Goal: Information Seeking & Learning: Learn about a topic

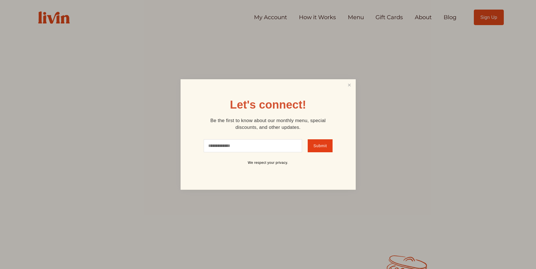
click at [526, 59] on div at bounding box center [268, 134] width 536 height 269
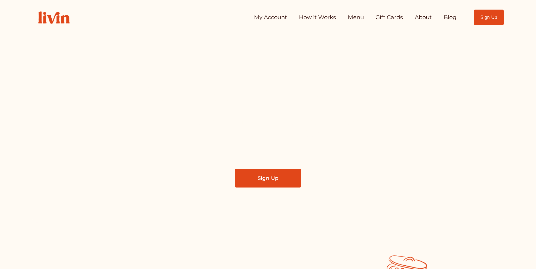
click at [362, 15] on link "Menu" at bounding box center [356, 17] width 16 height 11
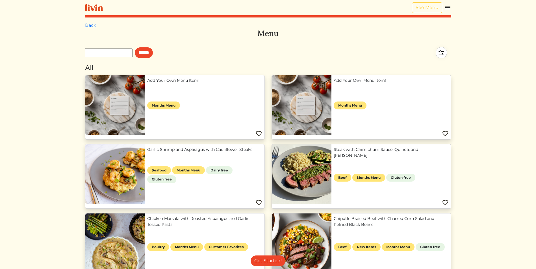
click at [235, 153] on link "Garlic Shrimp and Asparagus with Cauliflower Steaks" at bounding box center [204, 150] width 115 height 6
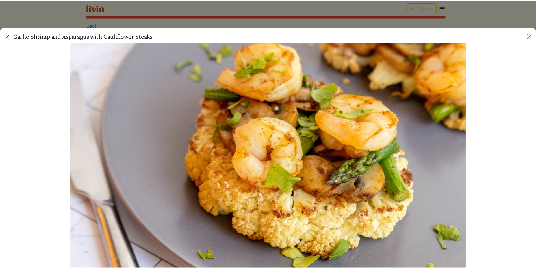
scroll to position [77, 0]
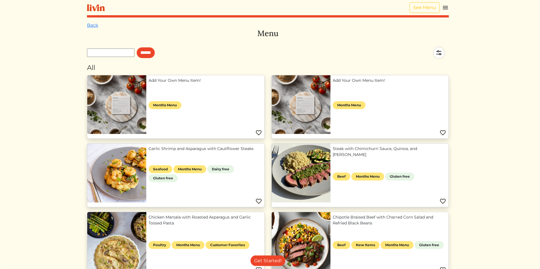
click at [71, 9] on div at bounding box center [270, 134] width 540 height 269
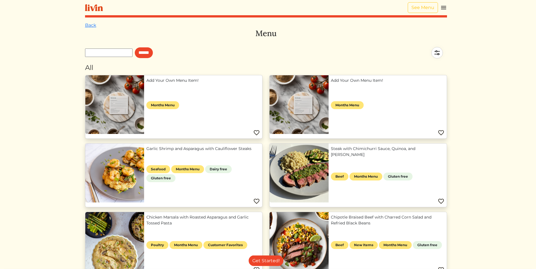
scroll to position [75, 0]
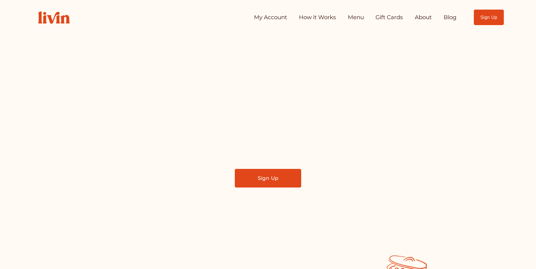
click at [323, 19] on link "How it Works" at bounding box center [317, 17] width 37 height 11
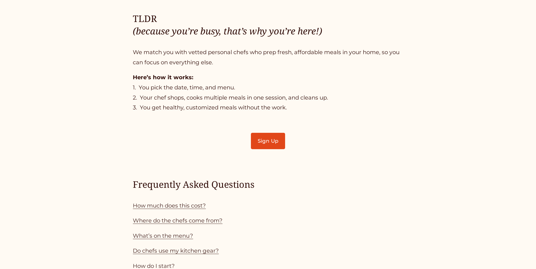
scroll to position [565, 0]
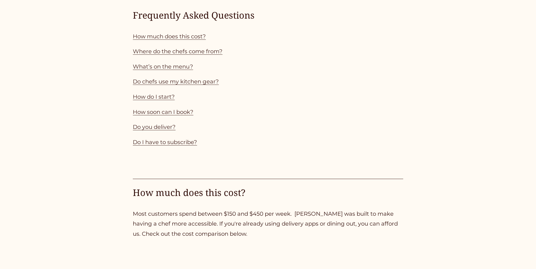
click at [184, 40] on p "How much does this cost?" at bounding box center [268, 37] width 270 height 10
click at [186, 38] on link "How much does this cost?" at bounding box center [169, 36] width 73 height 7
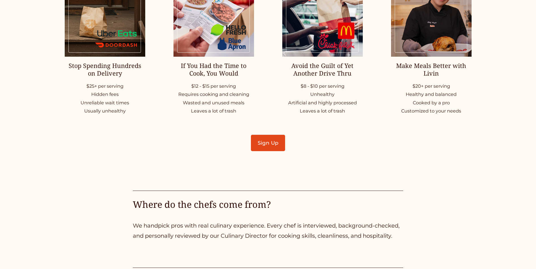
scroll to position [715, 0]
